Goal: Information Seeking & Learning: Learn about a topic

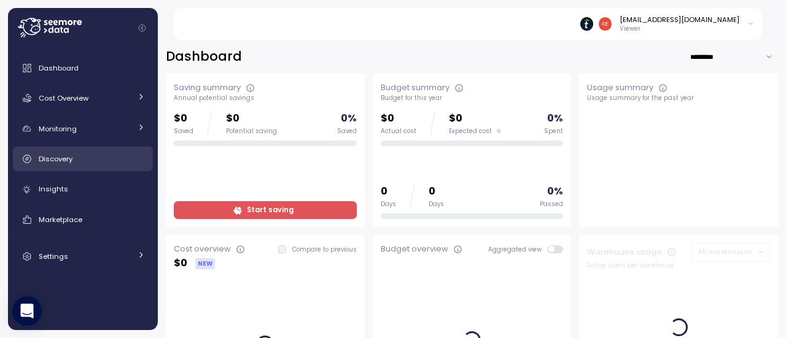
click at [104, 155] on div "Discovery" at bounding box center [92, 159] width 106 height 12
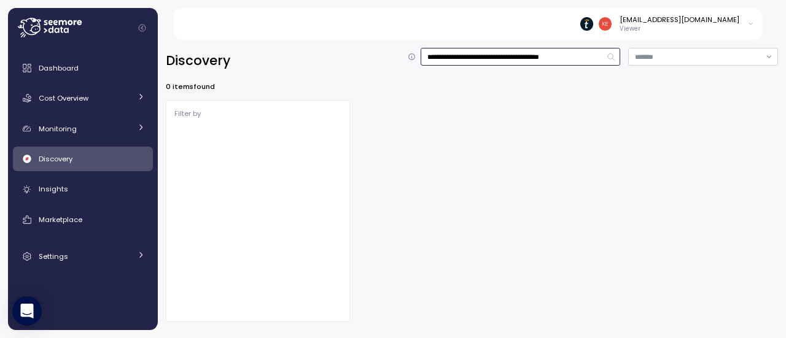
click at [544, 60] on input "**********" at bounding box center [521, 57] width 200 height 18
type input "**********"
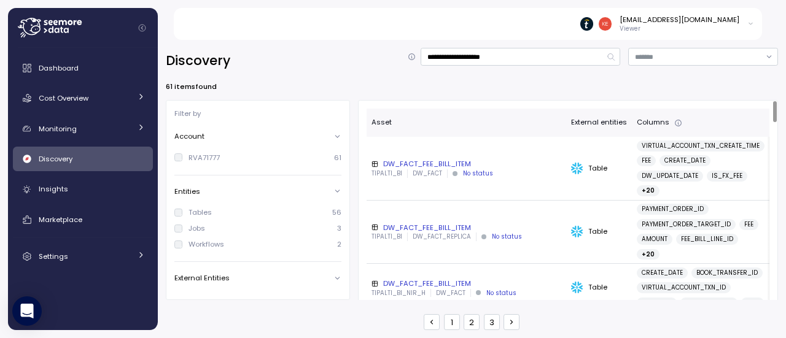
click at [445, 164] on div "DW_FACT_FEE_BILL_ITEM" at bounding box center [466, 164] width 190 height 10
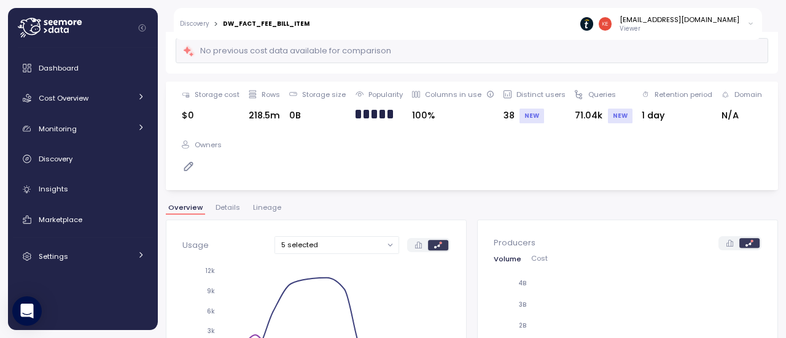
scroll to position [95, 0]
click at [266, 204] on span "Lineage" at bounding box center [267, 207] width 28 height 7
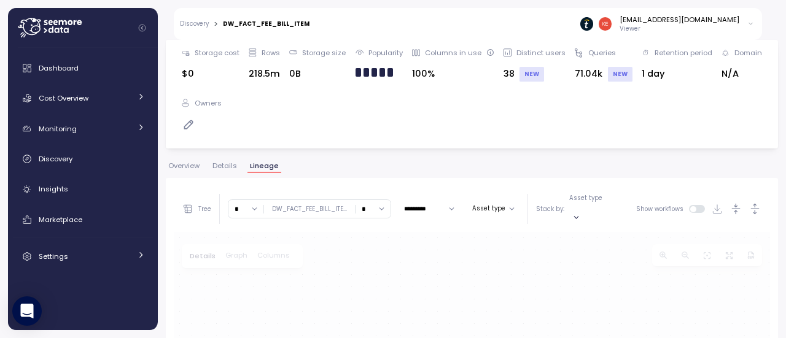
scroll to position [135, 0]
drag, startPoint x: 362, startPoint y: 298, endPoint x: 321, endPoint y: 253, distance: 60.8
drag, startPoint x: 389, startPoint y: 247, endPoint x: 310, endPoint y: 193, distance: 96.2
click at [310, 193] on div "Tree Clear all TIPALTI_BI SANDBOX TIPALTI_BI_TAL_N TIPALTI_BI_SANDRO_P * ∞ 0 1 …" at bounding box center [472, 332] width 596 height 290
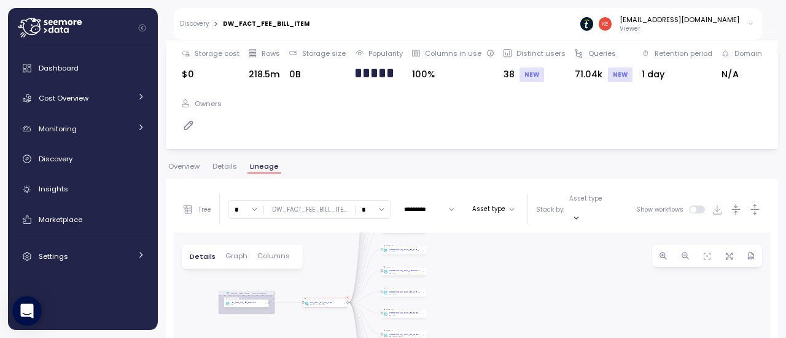
drag, startPoint x: 325, startPoint y: 256, endPoint x: 331, endPoint y: 348, distance: 91.7
click at [331, 338] on html "Discovery > DW_FACT_FEE_BILL_ITEM keti.diasamidze@tipalti.com Viewer Dashboard …" at bounding box center [393, 169] width 786 height 338
drag, startPoint x: 446, startPoint y: 260, endPoint x: 421, endPoint y: 363, distance: 106.3
click at [421, 338] on html "Discovery > DW_FACT_FEE_BILL_ITEM keti.diasamidze@tipalti.com Viewer Dashboard …" at bounding box center [393, 169] width 786 height 338
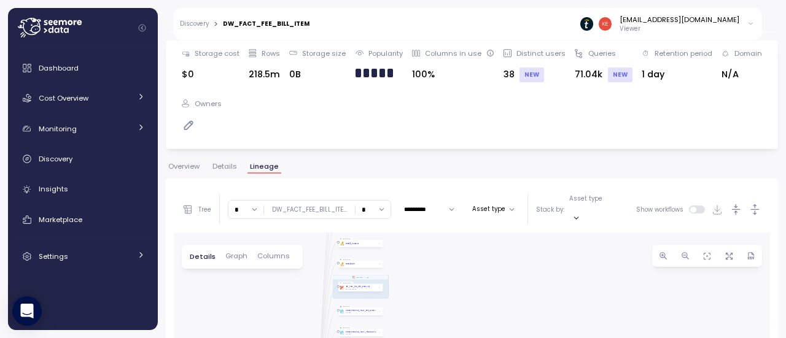
drag, startPoint x: 456, startPoint y: 274, endPoint x: 436, endPoint y: 360, distance: 88.2
click at [436, 338] on html "Discovery > DW_FACT_FEE_BILL_ITEM keti.diasamidze@tipalti.com Viewer Dashboard …" at bounding box center [393, 169] width 786 height 338
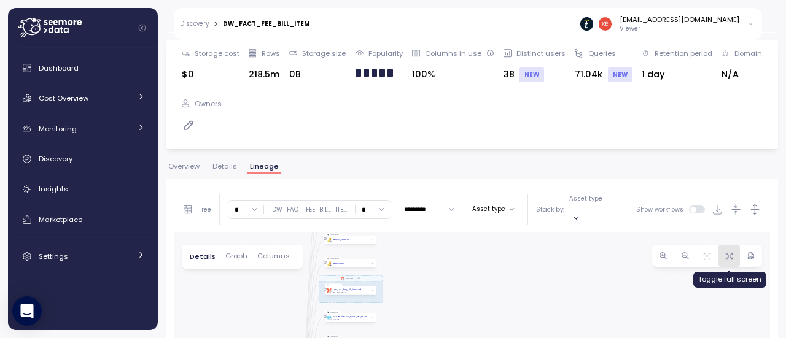
click at [728, 245] on button "button" at bounding box center [729, 256] width 22 height 22
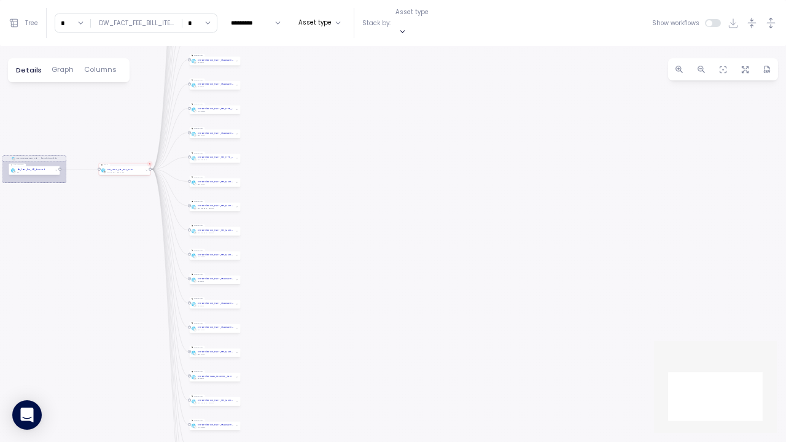
drag, startPoint x: 343, startPoint y: 168, endPoint x: 382, endPoint y: 0, distance: 172.0
click at [382, 0] on div "Tree Clear all TIPALTI_BI SANDBOX TIPALTI_BI_TAL_N TIPALTI_BI_SANDRO_P * ∞ 0 1 …" at bounding box center [393, 221] width 786 height 442
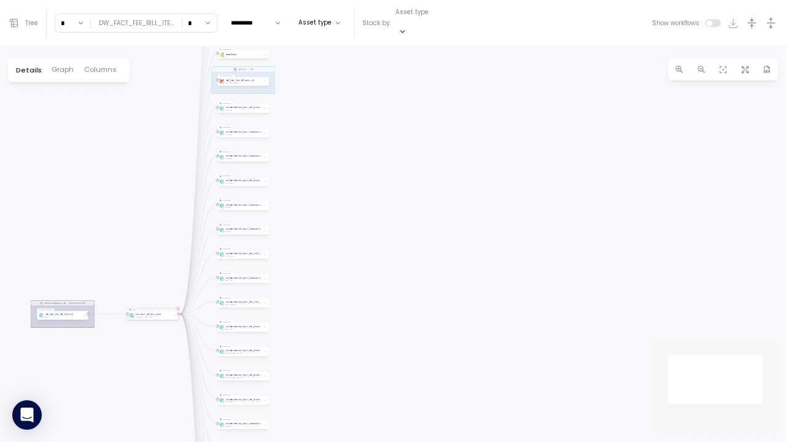
drag, startPoint x: 317, startPoint y: 297, endPoint x: 355, endPoint y: 441, distance: 149.1
click at [355, 338] on div "EXECUTE IMMEDIATE Job Execute immediate dbt DW Prod Job Query pattern dw_fact_f…" at bounding box center [393, 244] width 786 height 396
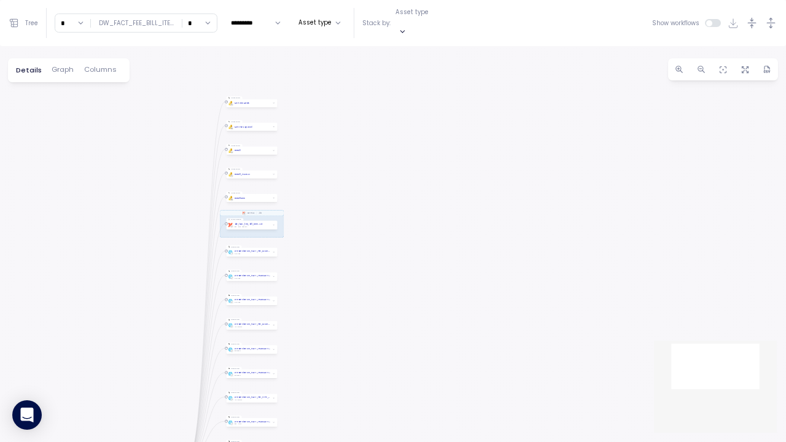
drag, startPoint x: 365, startPoint y: 150, endPoint x: 374, endPoint y: 372, distance: 221.8
click at [374, 338] on div "EXECUTE IMMEDIATE Job Execute immediate dbt DW Prod Job Query pattern dw_fact_f…" at bounding box center [393, 244] width 786 height 396
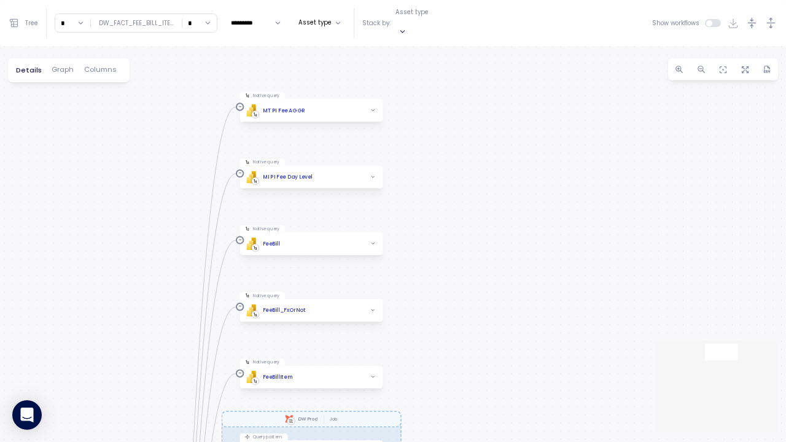
drag, startPoint x: 450, startPoint y: 174, endPoint x: 488, endPoint y: 200, distance: 45.5
click at [488, 200] on div "EXECUTE IMMEDIATE Job Execute immediate dbt DW Prod Job Query pattern dw_fact_f…" at bounding box center [393, 244] width 786 height 396
click at [373, 243] on icon "button" at bounding box center [373, 243] width 2 height 1
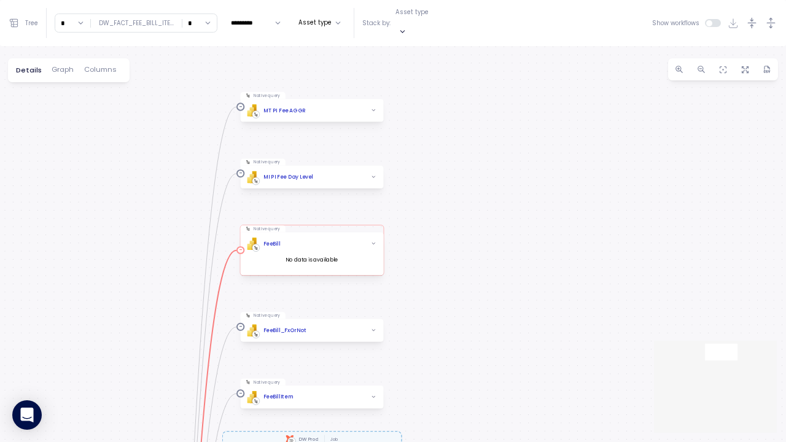
click at [276, 240] on div "FeeBill" at bounding box center [271, 244] width 17 height 8
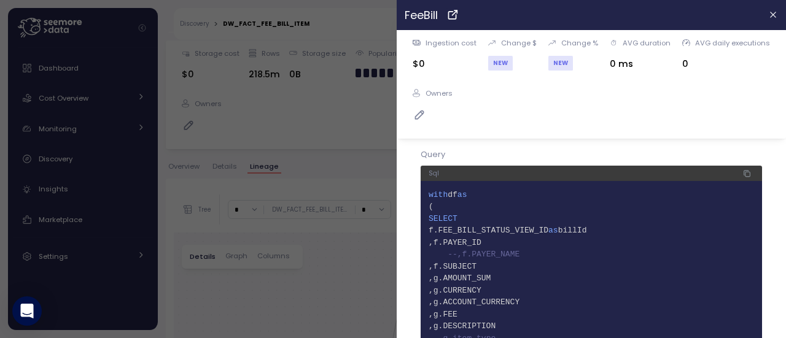
click at [288, 236] on div at bounding box center [393, 169] width 786 height 338
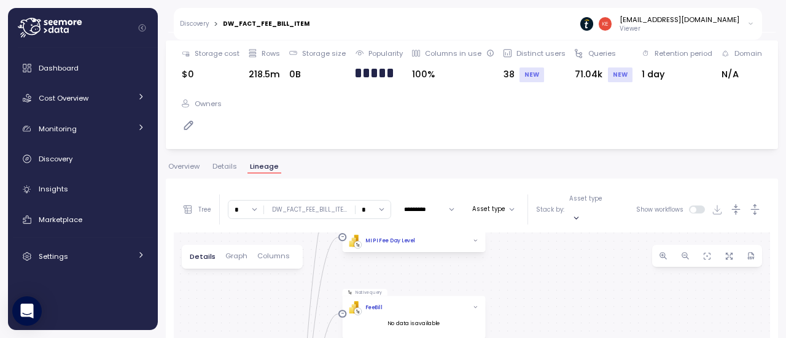
drag, startPoint x: 367, startPoint y: 278, endPoint x: 282, endPoint y: 104, distance: 193.3
click at [282, 104] on div "DW_FACT_FEE_BILL_ITEM Month ********* Set as core Table RVA71777 TIPALTI_BI DW_…" at bounding box center [472, 54] width 612 height 282
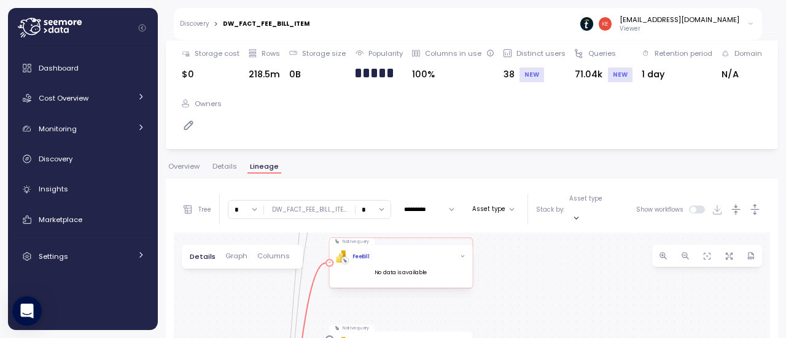
click at [360, 253] on div "FeeBill" at bounding box center [360, 257] width 17 height 8
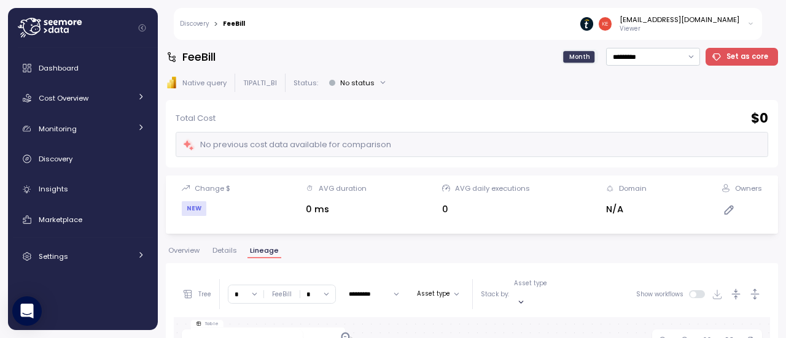
click at [188, 239] on div "FeeBill Month ********* Set as core PBI Logo Created with Sketch. Native query …" at bounding box center [472, 189] width 612 height 282
click at [181, 251] on span "Overview" at bounding box center [183, 250] width 31 height 7
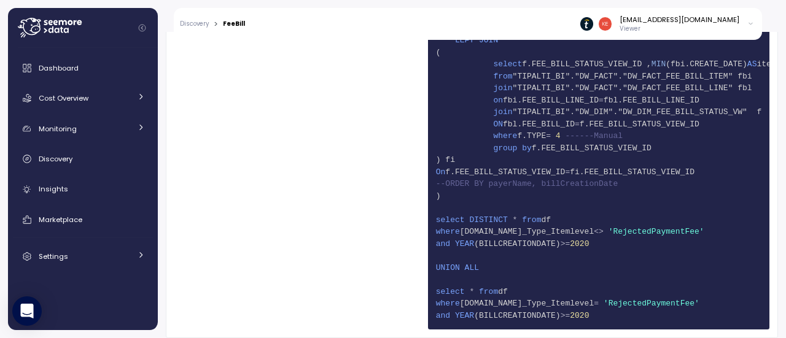
scroll to position [1970, 0]
click at [536, 228] on span "[DOMAIN_NAME]_Type_Itemlevel" at bounding box center [527, 231] width 134 height 9
click at [600, 190] on span "155 )" at bounding box center [598, 196] width 325 height 12
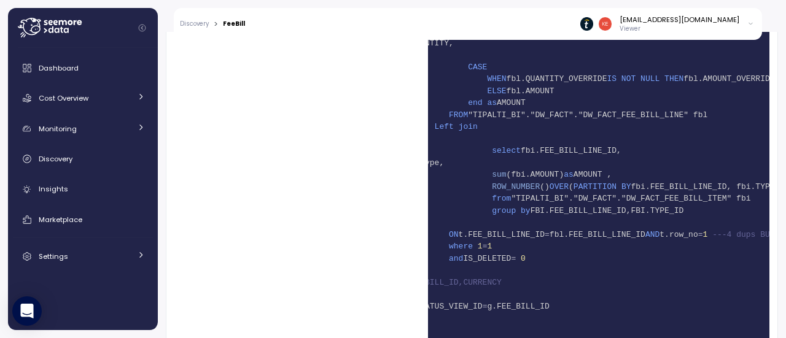
scroll to position [1688, 0]
click at [584, 209] on span "FBI.FEE_BILL_LINE_ID,FBI.TYPE_ID" at bounding box center [606, 210] width 153 height 9
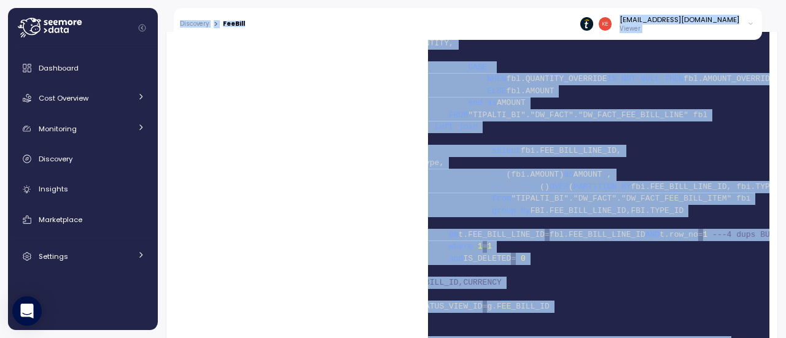
click at [584, 209] on span "FBI.FEE_BILL_LINE_ID,FBI.TYPE_ID" at bounding box center [606, 210] width 153 height 9
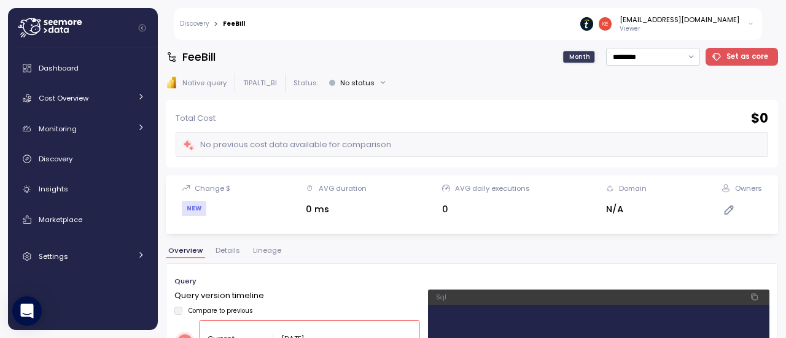
scroll to position [0, 96]
drag, startPoint x: 507, startPoint y: 306, endPoint x: 435, endPoint y: 309, distance: 71.9
copy code "2 ( 3 SELECT 4 f.FEE_BILL_STATUS_VIEW_ID as billId 5 ,f.PAYER_ID 6 --,f.PAYER_N…"
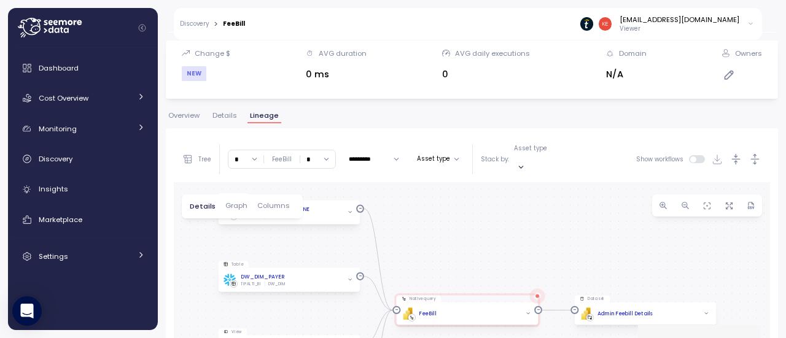
scroll to position [140, 0]
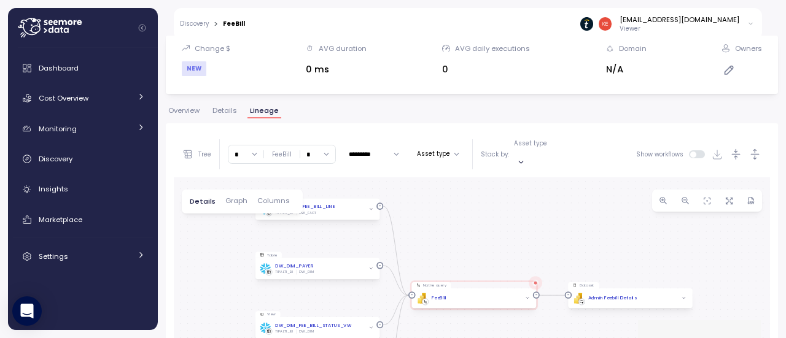
click at [223, 110] on span "Details" at bounding box center [224, 110] width 25 height 7
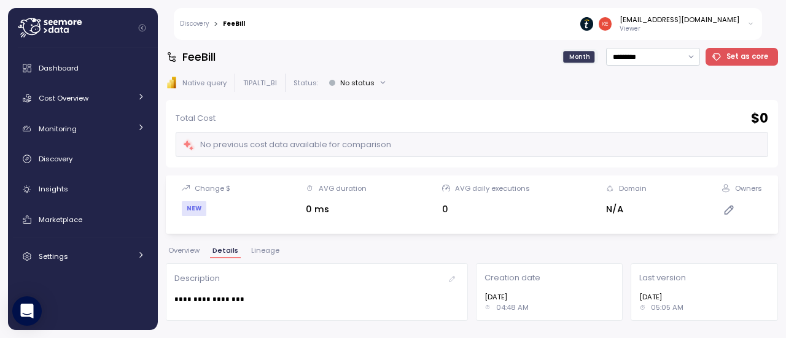
click at [253, 254] on span "Lineage" at bounding box center [265, 250] width 28 height 7
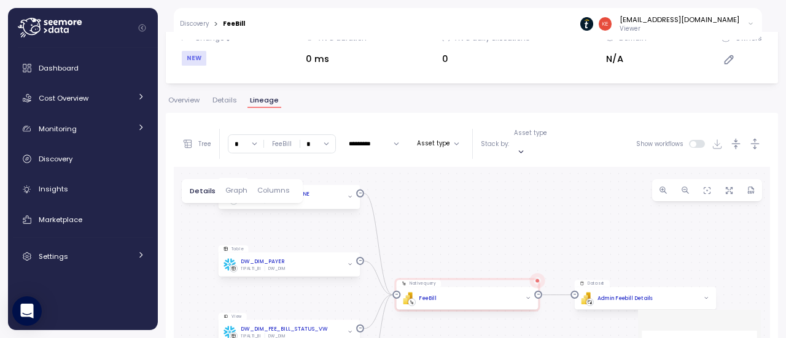
scroll to position [200, 0]
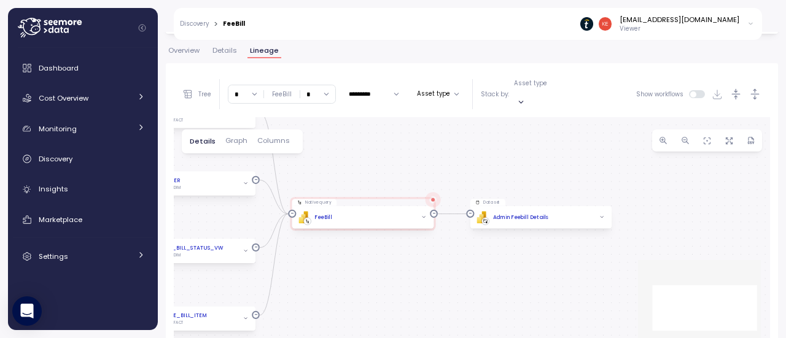
drag, startPoint x: 586, startPoint y: 292, endPoint x: 481, endPoint y: 260, distance: 109.0
click at [481, 260] on div "Table DW_FACT_FEE_BILL_LINE TIPALTI_BI DW_FACT Native query PBI Logo Created wi…" at bounding box center [472, 239] width 596 height 244
click at [573, 211] on div "PBI Logo Created with Sketch. Admin Feebill Details" at bounding box center [540, 217] width 131 height 12
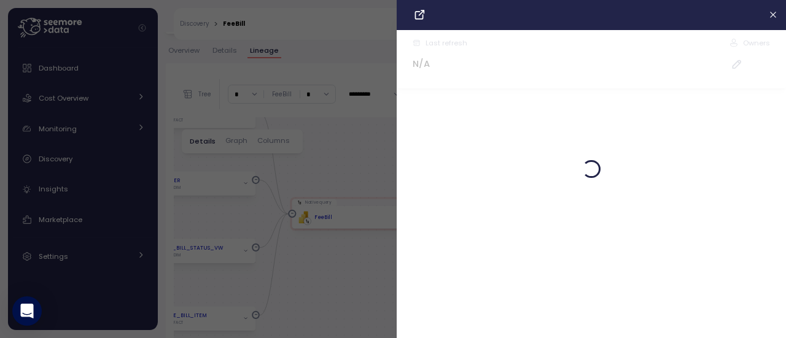
click at [573, 201] on div "Last refresh N/A Owners Tree Clear all TIPALTI_BI * ∞ 0 1 2 3 4 5 6 7 8 9 10 11…" at bounding box center [472, 216] width 596 height 290
click at [297, 171] on div at bounding box center [393, 169] width 786 height 338
